Goal: Information Seeking & Learning: Learn about a topic

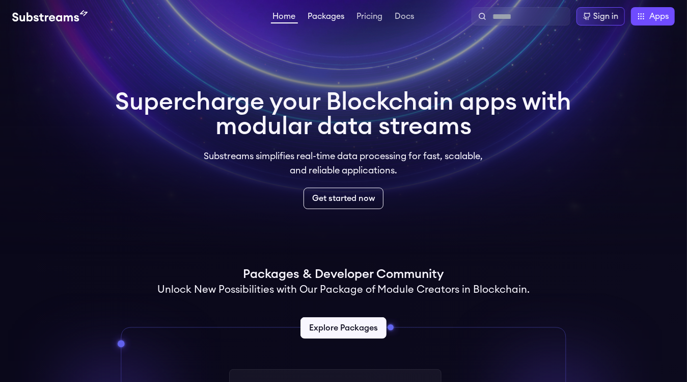
click at [329, 17] on link "Packages" at bounding box center [326, 17] width 41 height 10
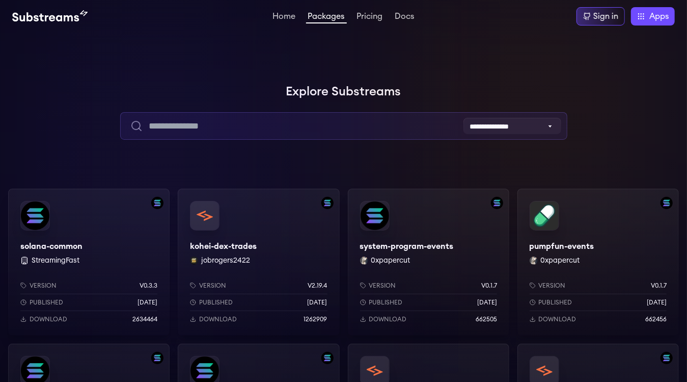
click at [242, 129] on input "text" at bounding box center [343, 126] width 447 height 28
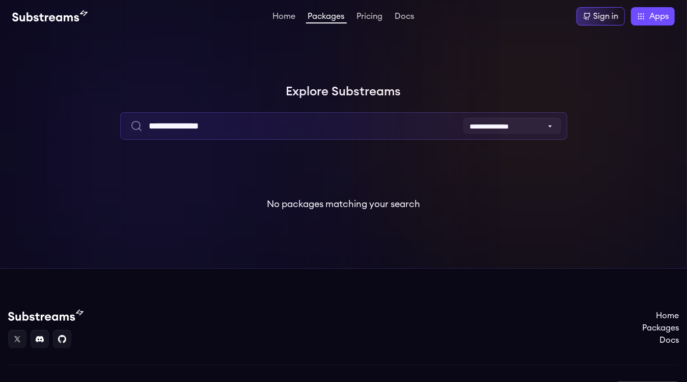
drag, startPoint x: 239, startPoint y: 129, endPoint x: 165, endPoint y: 127, distance: 74.9
click at [165, 127] on input "**********" at bounding box center [343, 126] width 447 height 28
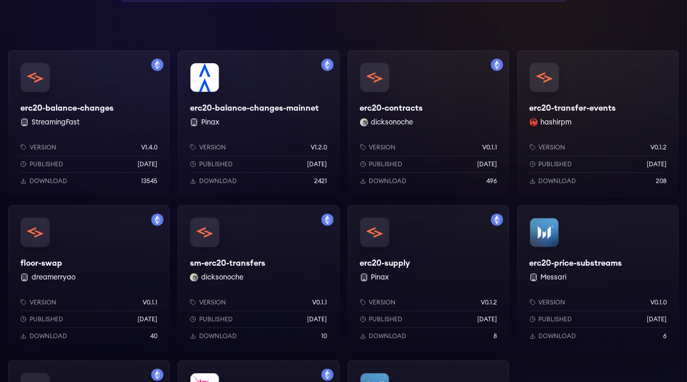
scroll to position [136, 0]
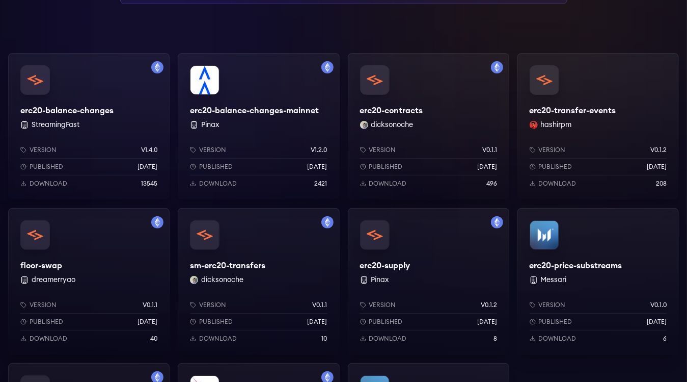
type input "*****"
click at [251, 108] on div "erc20-balance-changes-mainnet Pinax Version v1.2.0 Published 1 years ago Downlo…" at bounding box center [259, 126] width 162 height 147
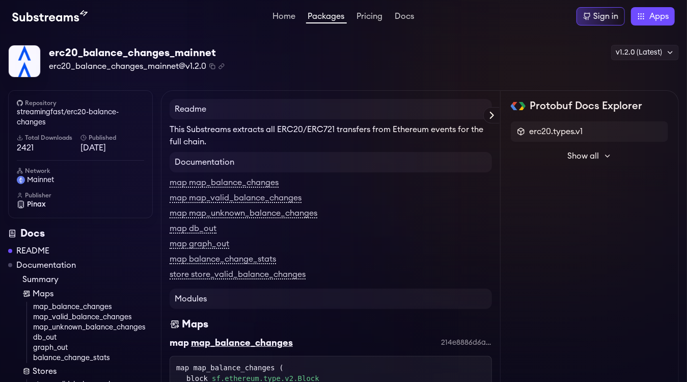
click at [590, 148] on button "Show all" at bounding box center [589, 156] width 157 height 20
click at [268, 180] on link "map map_balance_changes" at bounding box center [224, 182] width 109 height 9
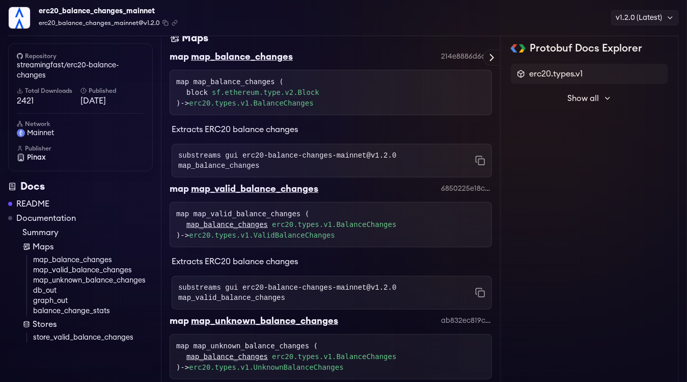
scroll to position [295, 0]
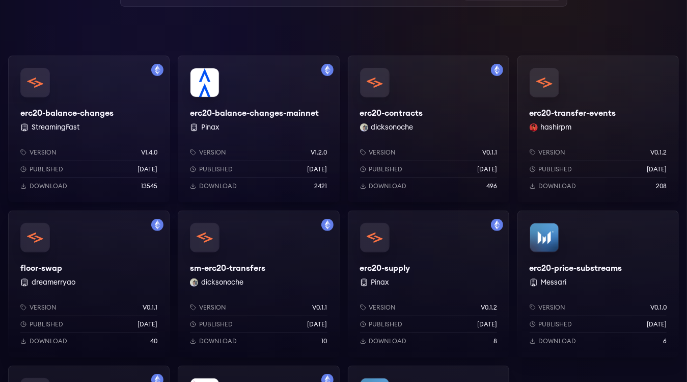
scroll to position [136, 0]
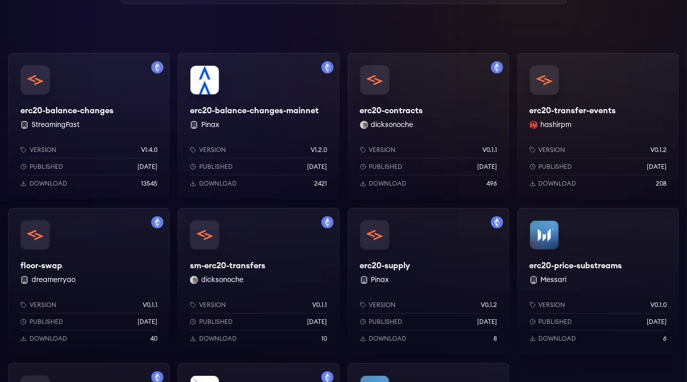
click at [118, 113] on div "erc20-balance-changes StreamingFast Version v1.4.0 Published [DATE] Download 13…" at bounding box center [89, 126] width 162 height 147
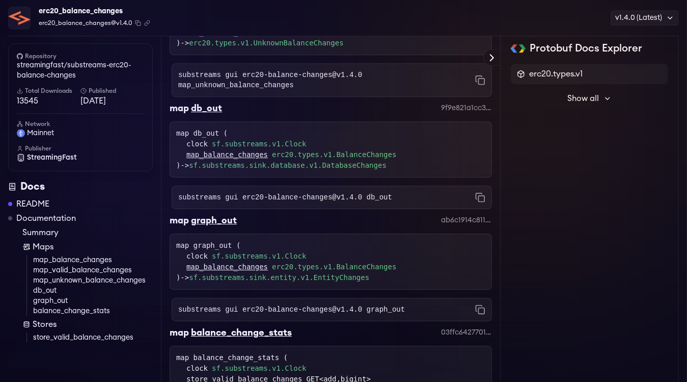
scroll to position [1467, 0]
